Goal: Task Accomplishment & Management: Use online tool/utility

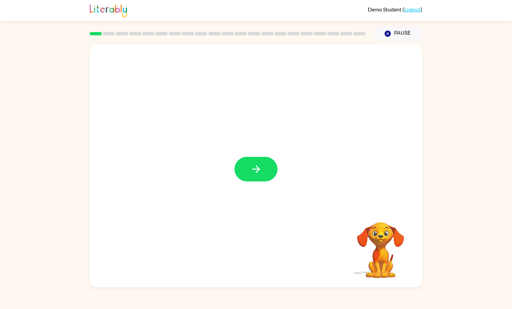
drag, startPoint x: 454, startPoint y: 227, endPoint x: 452, endPoint y: 189, distance: 38.4
click at [452, 189] on div "Your browser must support playing .mp4 files to use Literably. Please try using…" at bounding box center [256, 163] width 512 height 245
click at [265, 174] on button "button" at bounding box center [256, 169] width 43 height 25
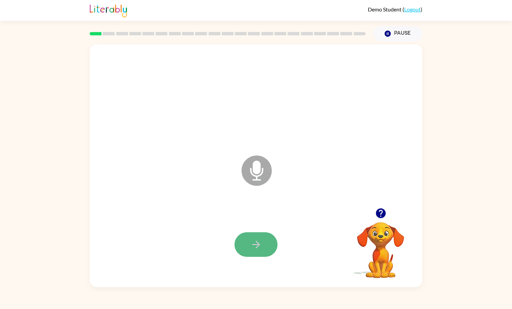
click at [251, 244] on icon "button" at bounding box center [256, 244] width 12 height 12
click at [259, 238] on icon "button" at bounding box center [256, 244] width 12 height 12
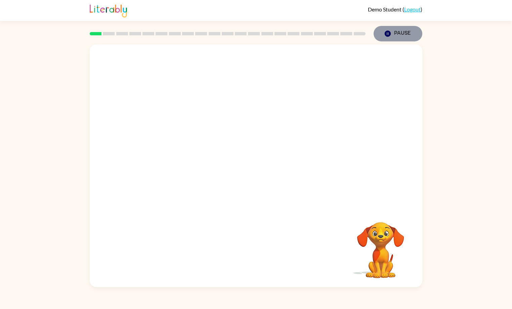
click at [390, 35] on icon "button" at bounding box center [388, 34] width 6 height 6
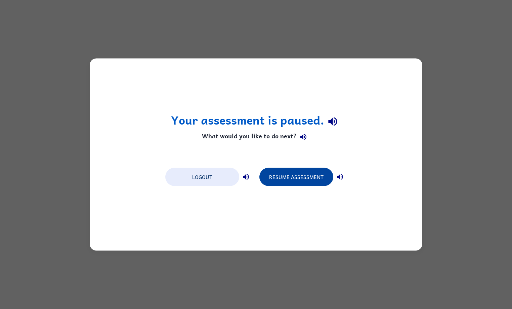
click at [282, 174] on button "Resume Assessment" at bounding box center [296, 177] width 74 height 18
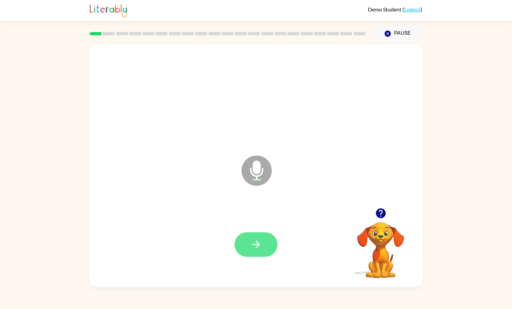
click at [248, 241] on button "button" at bounding box center [256, 244] width 43 height 25
click at [251, 245] on icon "button" at bounding box center [256, 244] width 12 height 12
click at [243, 243] on button "button" at bounding box center [256, 244] width 43 height 25
click at [249, 243] on button "button" at bounding box center [256, 244] width 43 height 25
click at [378, 210] on icon "button" at bounding box center [381, 213] width 10 height 10
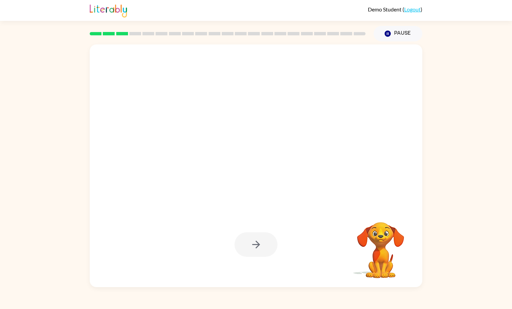
click at [255, 244] on div at bounding box center [256, 244] width 43 height 25
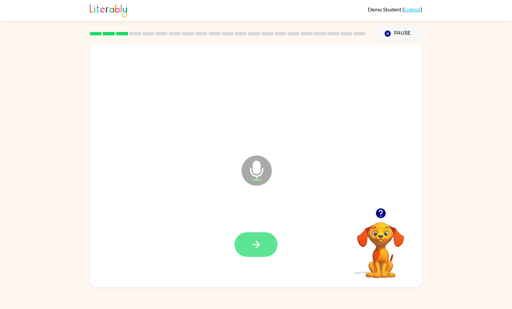
click at [250, 241] on icon "button" at bounding box center [256, 244] width 12 height 12
click at [378, 213] on icon "button" at bounding box center [381, 213] width 10 height 10
click at [252, 242] on icon "button" at bounding box center [256, 244] width 12 height 12
click at [254, 248] on icon "button" at bounding box center [256, 244] width 12 height 12
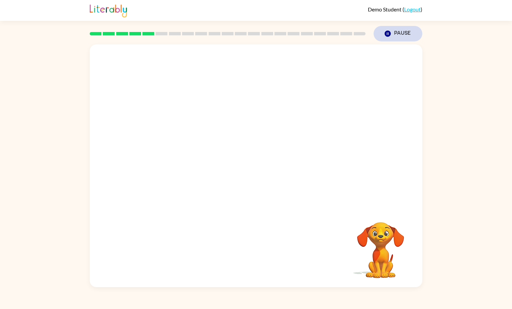
click at [395, 40] on button "Pause Pause" at bounding box center [398, 33] width 49 height 15
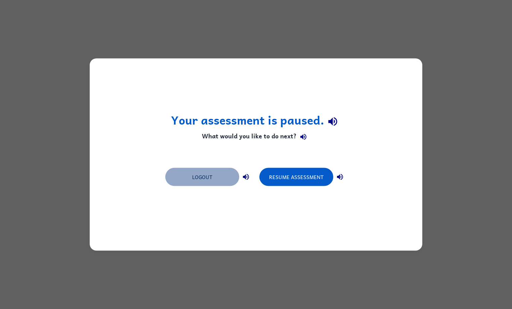
click at [214, 174] on button "Logout" at bounding box center [202, 177] width 74 height 18
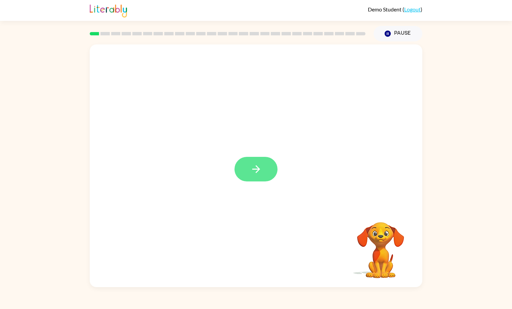
click at [249, 172] on button "button" at bounding box center [256, 169] width 43 height 25
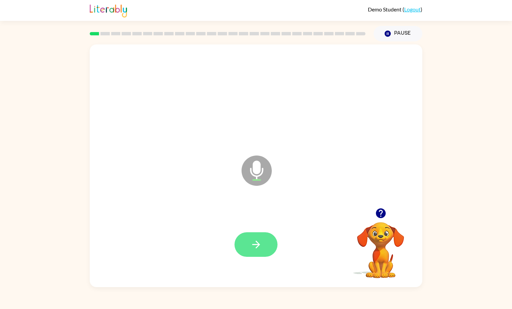
click at [247, 245] on button "button" at bounding box center [256, 244] width 43 height 25
click at [252, 242] on icon "button" at bounding box center [256, 244] width 12 height 12
click at [245, 244] on button "button" at bounding box center [256, 244] width 43 height 25
click at [252, 242] on icon "button" at bounding box center [256, 244] width 12 height 12
click at [252, 239] on icon "button" at bounding box center [256, 244] width 12 height 12
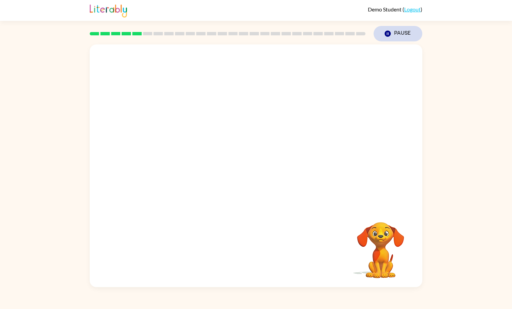
click at [383, 39] on button "Pause Pause" at bounding box center [398, 33] width 49 height 15
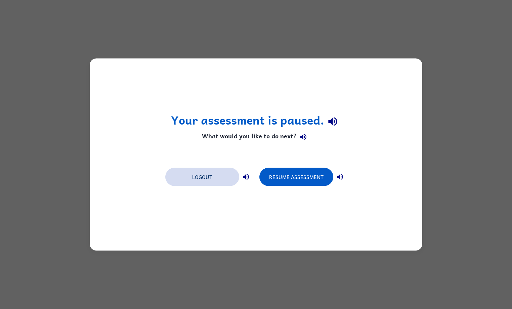
click at [215, 175] on button "Logout" at bounding box center [202, 177] width 74 height 18
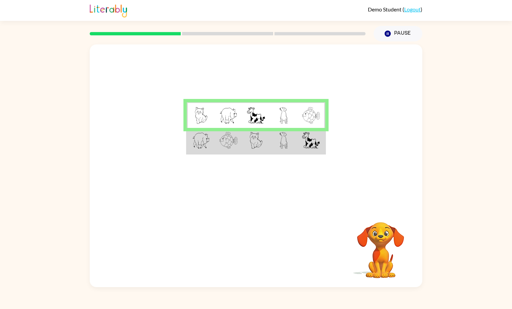
click at [230, 140] on img at bounding box center [228, 140] width 18 height 17
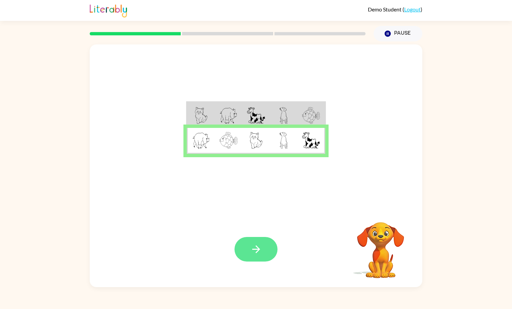
click at [248, 237] on button "button" at bounding box center [256, 249] width 43 height 25
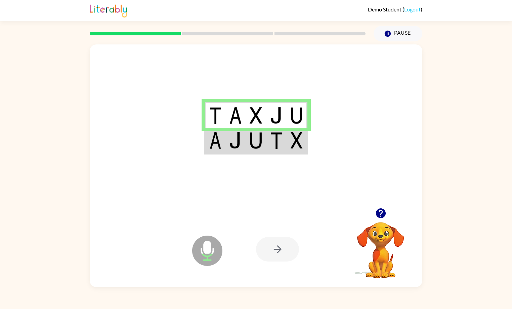
click at [220, 138] on img at bounding box center [215, 140] width 12 height 17
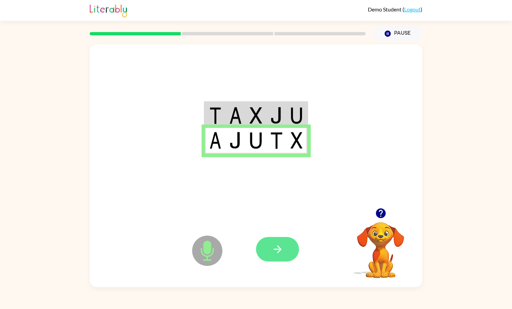
click at [263, 237] on button "button" at bounding box center [277, 249] width 43 height 25
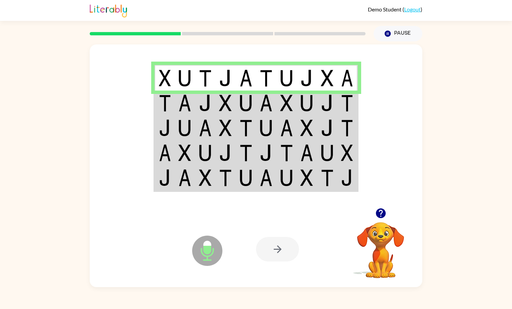
click at [171, 109] on img at bounding box center [165, 102] width 12 height 17
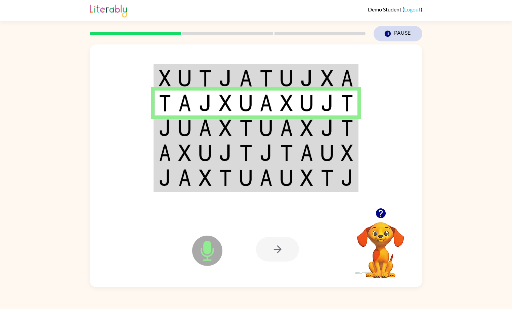
click at [399, 39] on button "Pause Pause" at bounding box center [398, 33] width 49 height 15
